Goal: Task Accomplishment & Management: Manage account settings

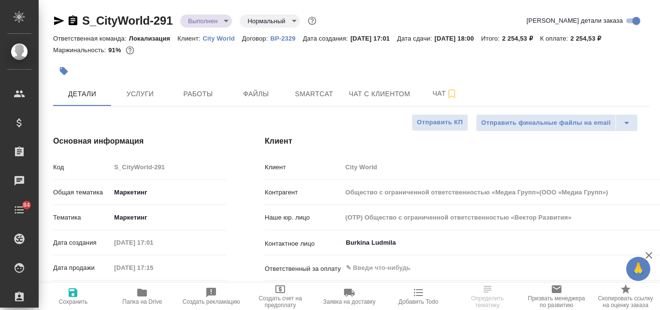
select select "RU"
type input "Общество с ограниченной ответственностью «Медиа Групп»(ООО «Медиа Групп»)"
type input "[PERSON_NAME]"
click at [255, 94] on span "Файлы" at bounding box center [256, 94] width 46 height 12
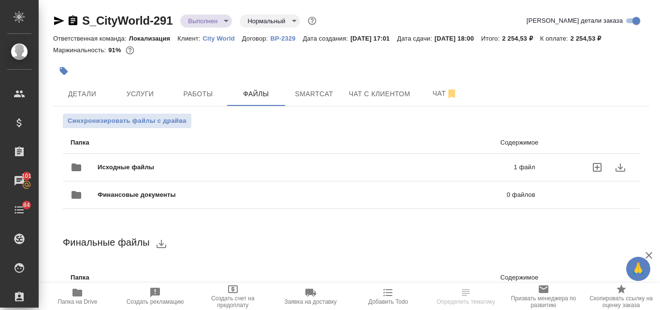
click at [225, 171] on span "Исходные файлы" at bounding box center [216, 167] width 236 height 10
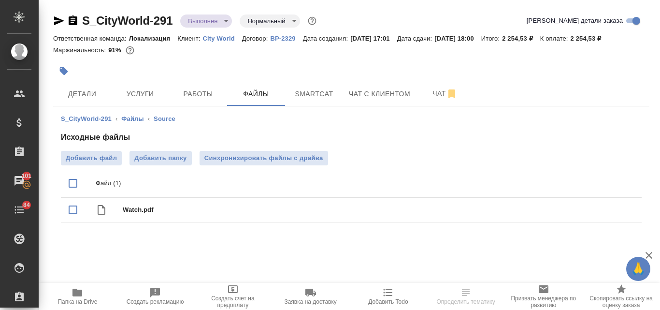
click at [216, 34] on link "City World" at bounding box center [222, 38] width 39 height 8
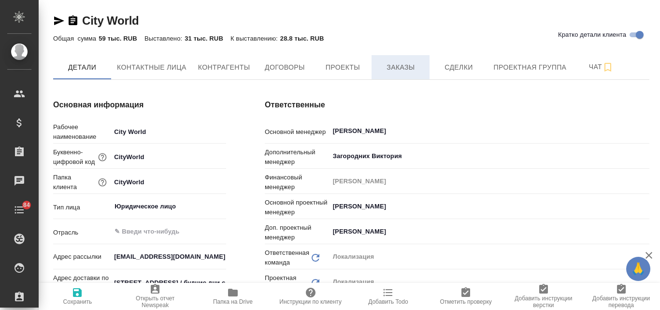
click at [396, 71] on span "Заказы" at bounding box center [400, 67] width 46 height 12
type input "Общество с ограниченной ответственностью «Медиа Групп»(ООО «Медиа Групп»)"
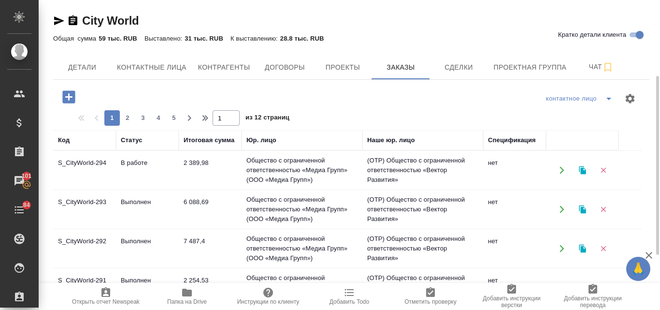
scroll to position [48, 0]
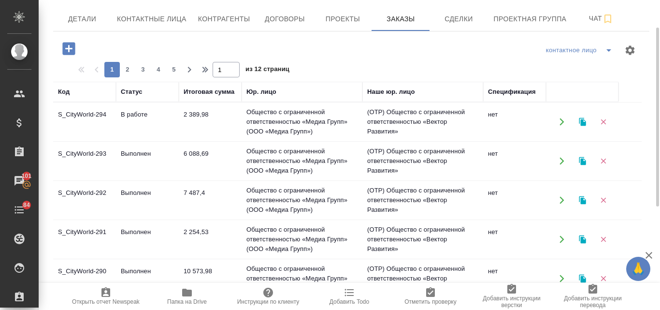
click at [198, 185] on td "7 487,4" at bounding box center [210, 200] width 63 height 34
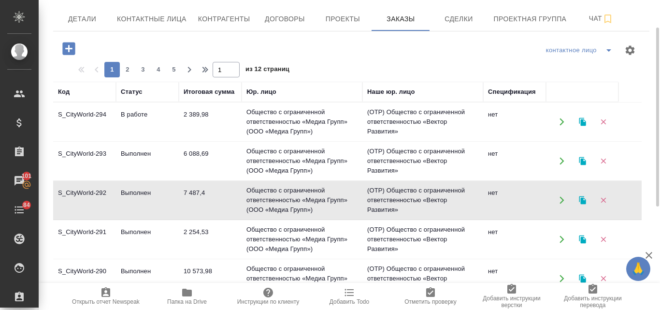
scroll to position [97, 0]
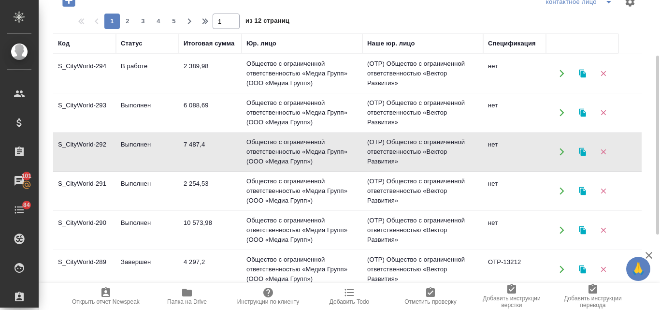
click at [189, 227] on td "10 573,98" at bounding box center [210, 230] width 63 height 34
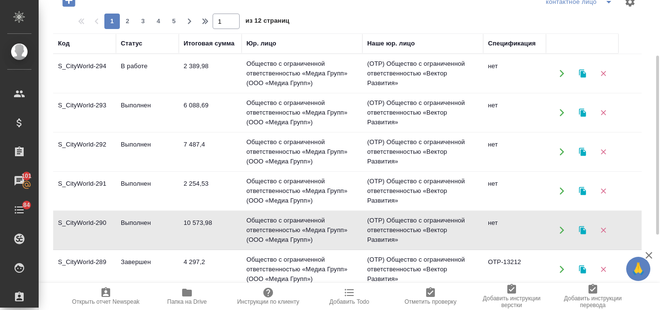
click at [189, 227] on td "10 573,98" at bounding box center [210, 230] width 63 height 34
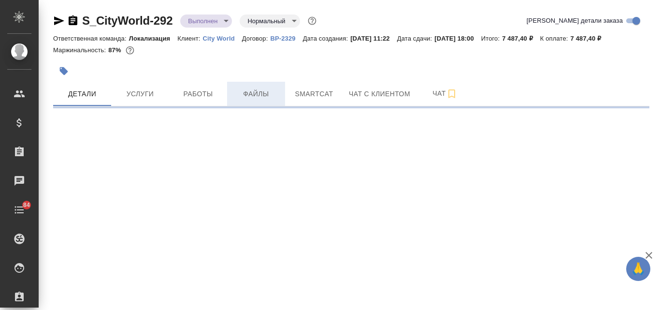
select select "RU"
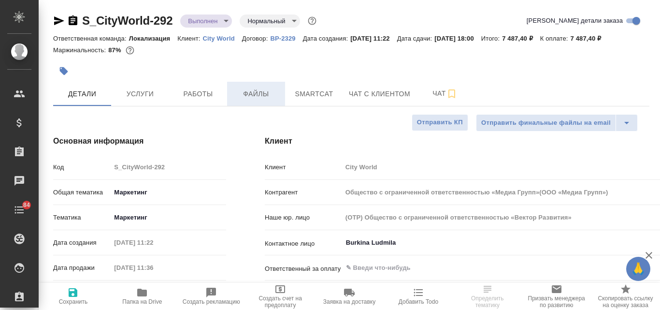
type input "Общество с ограниченной ответственностью «Медиа Групп»(ООО «Медиа Групп»)"
type textarea "x"
click at [253, 93] on span "Файлы" at bounding box center [256, 94] width 46 height 12
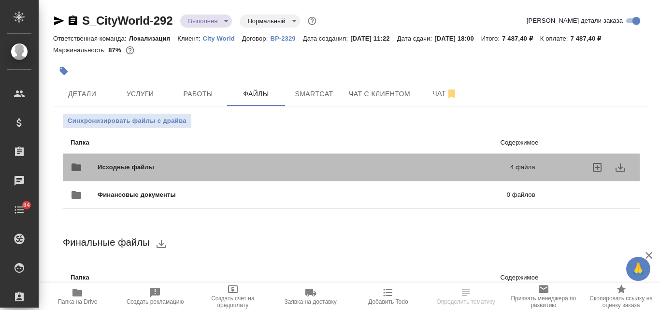
click at [231, 165] on span "Исходные файлы" at bounding box center [215, 167] width 235 height 10
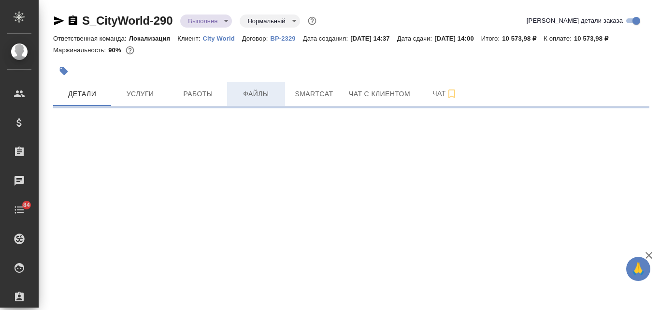
select select "RU"
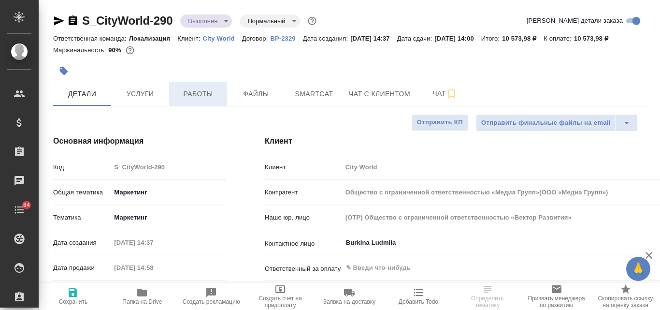
type input "Общество с ограниченной ответственностью «Медиа Групп»(ООО «Медиа Групп»)"
type textarea "x"
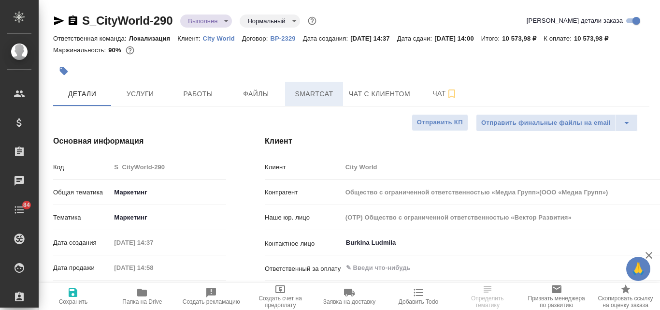
type input "Общество с ограниченной ответственностью «Медиа Групп»(ООО «Медиа Групп»)"
type textarea "x"
click at [255, 93] on span "Файлы" at bounding box center [256, 94] width 46 height 12
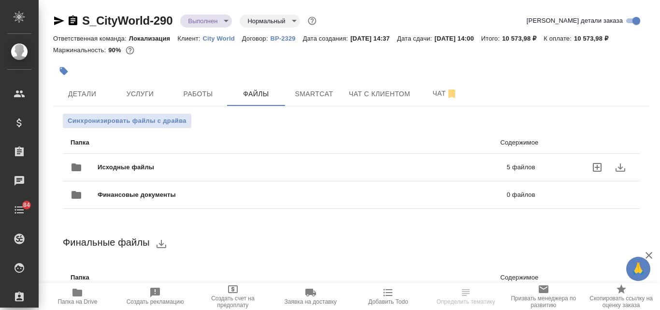
click at [190, 166] on span "Исходные файлы" at bounding box center [214, 167] width 233 height 10
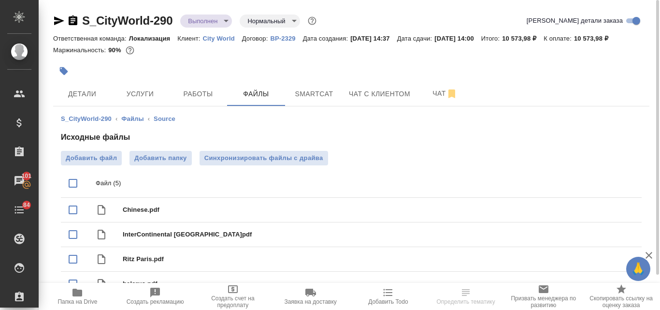
click at [60, 19] on icon "button" at bounding box center [59, 21] width 12 height 12
